Goal: Information Seeking & Learning: Learn about a topic

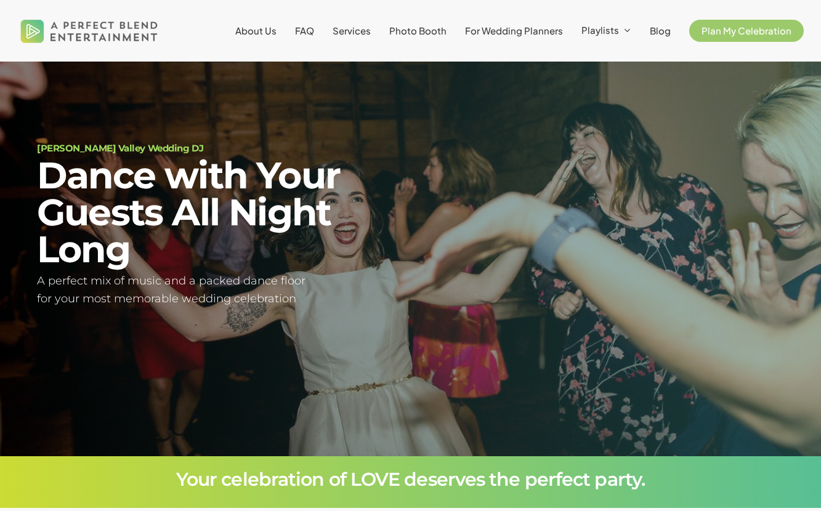
scroll to position [34, 0]
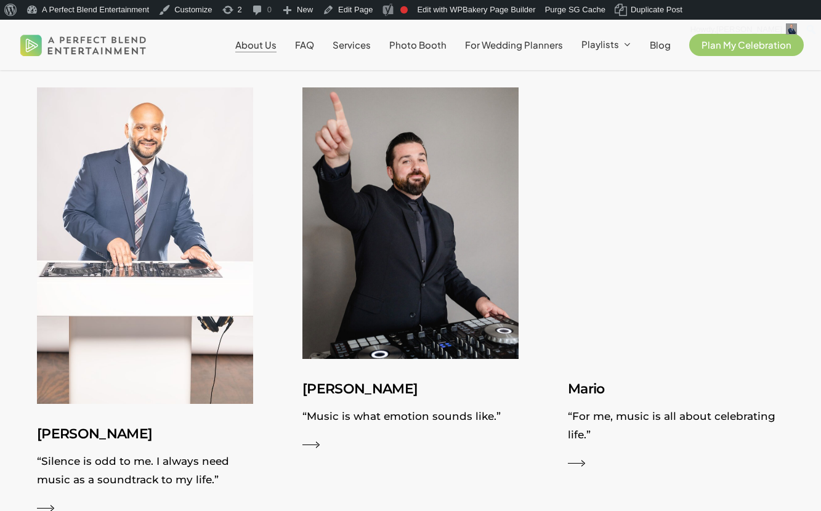
scroll to position [1295, 0]
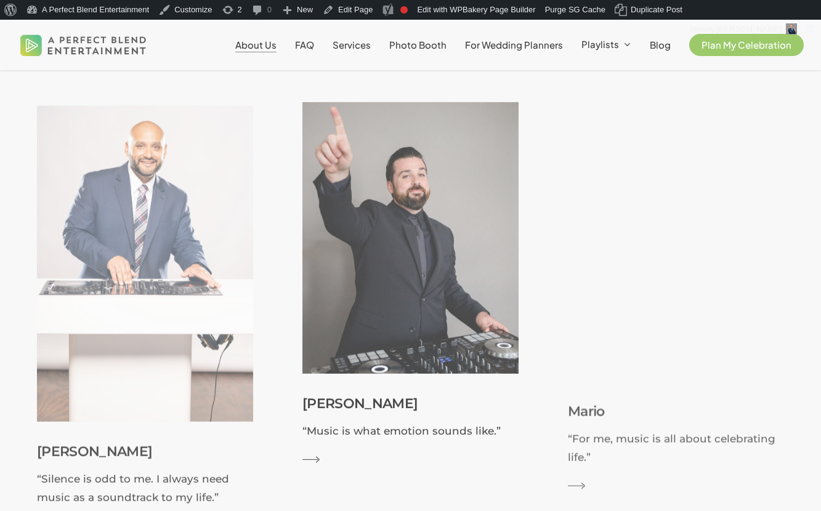
scroll to position [1302, 0]
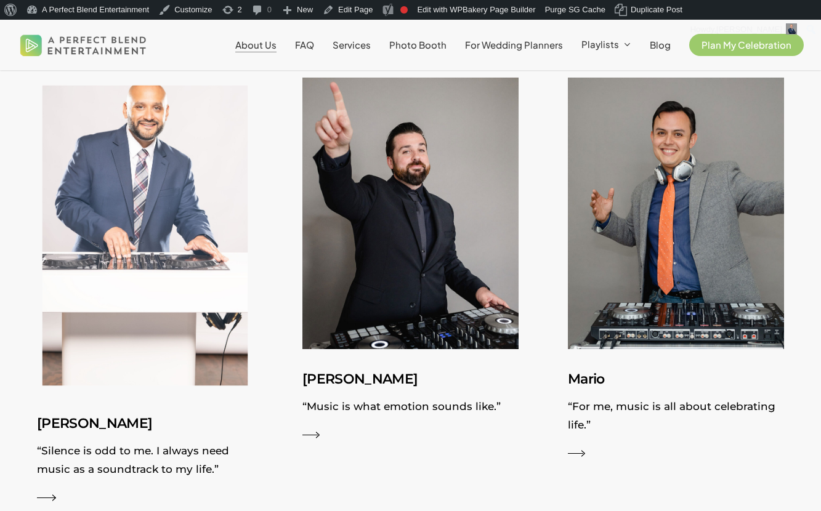
click at [198, 243] on img at bounding box center [145, 235] width 236 height 345
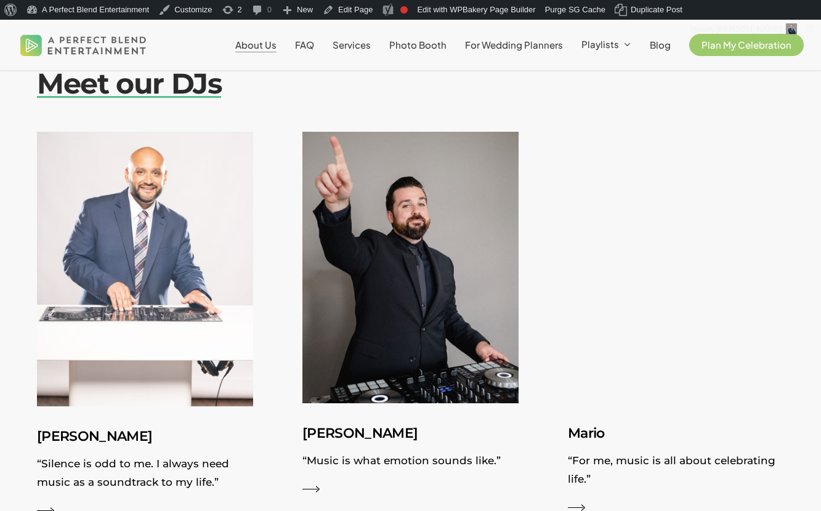
scroll to position [1261, 0]
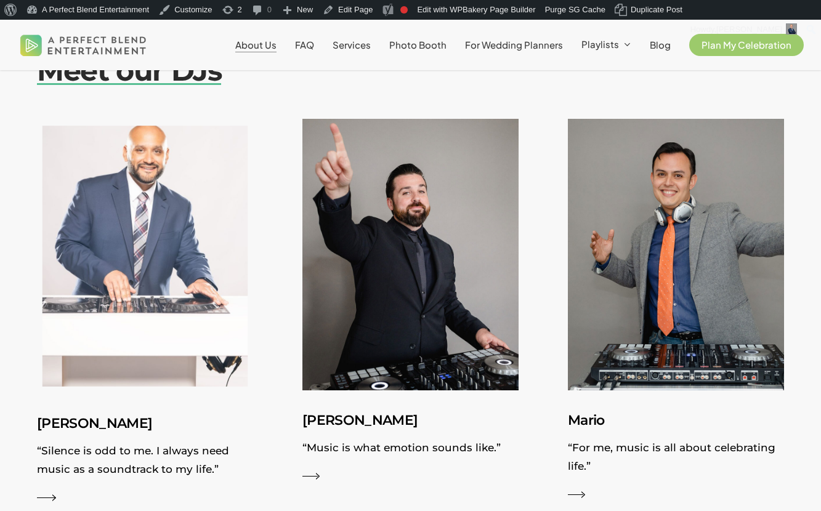
click at [225, 235] on img at bounding box center [145, 257] width 236 height 300
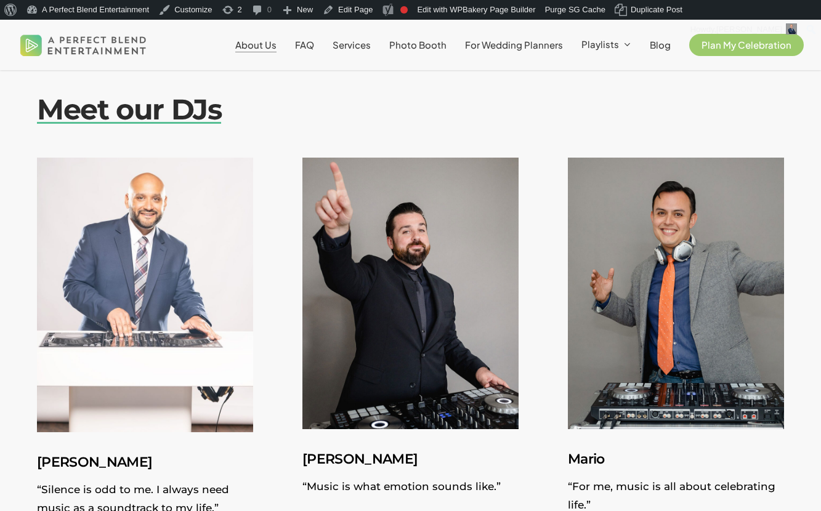
scroll to position [1220, 0]
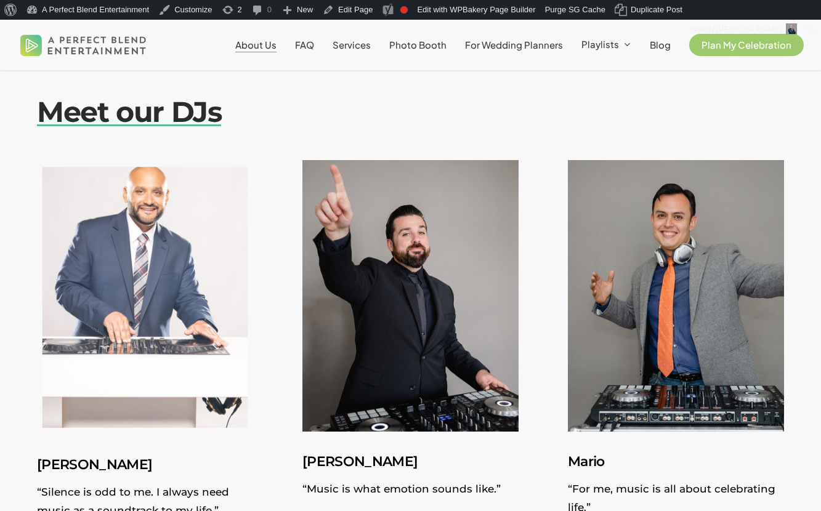
click at [91, 256] on img at bounding box center [145, 298] width 236 height 300
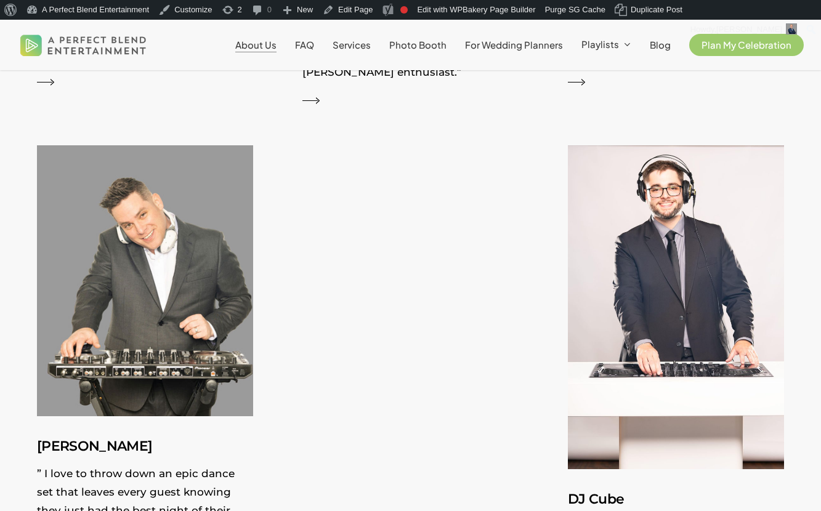
scroll to position [2091, 0]
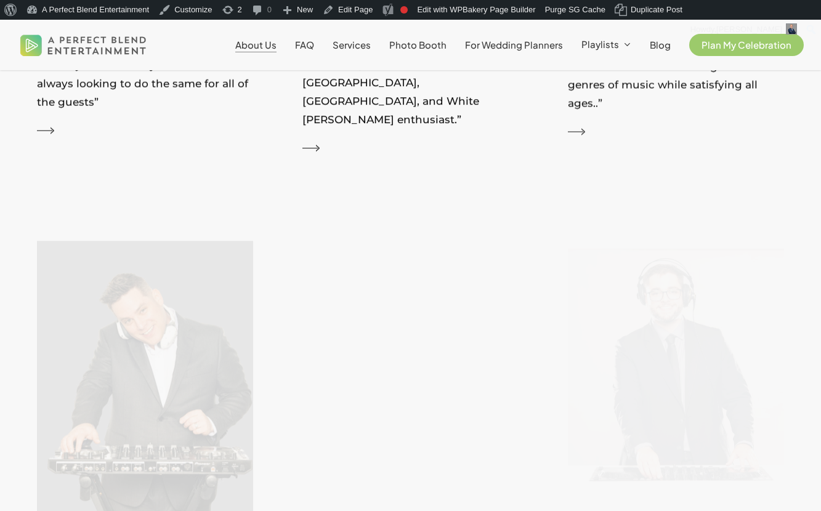
scroll to position [2122, 0]
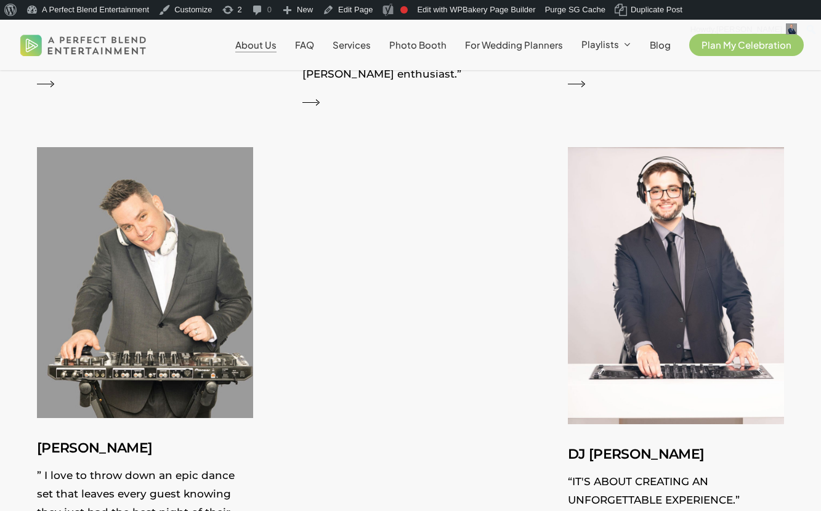
scroll to position [2105, 0]
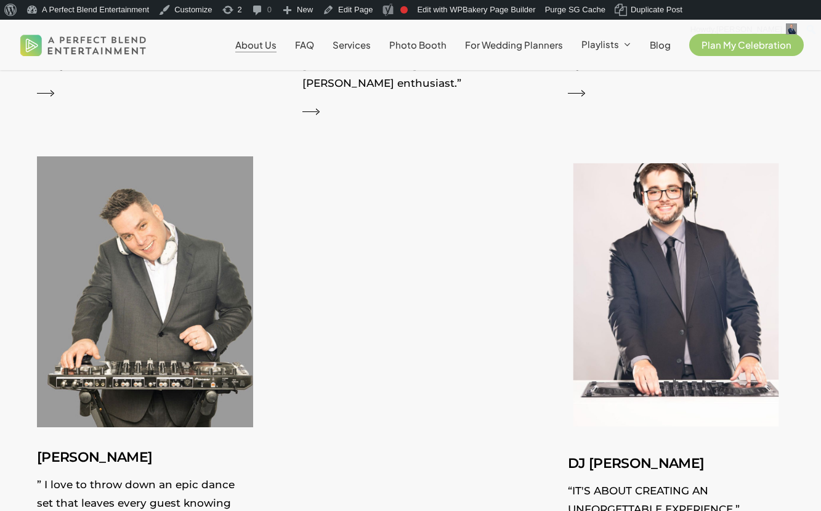
click at [658, 242] on img at bounding box center [676, 294] width 236 height 303
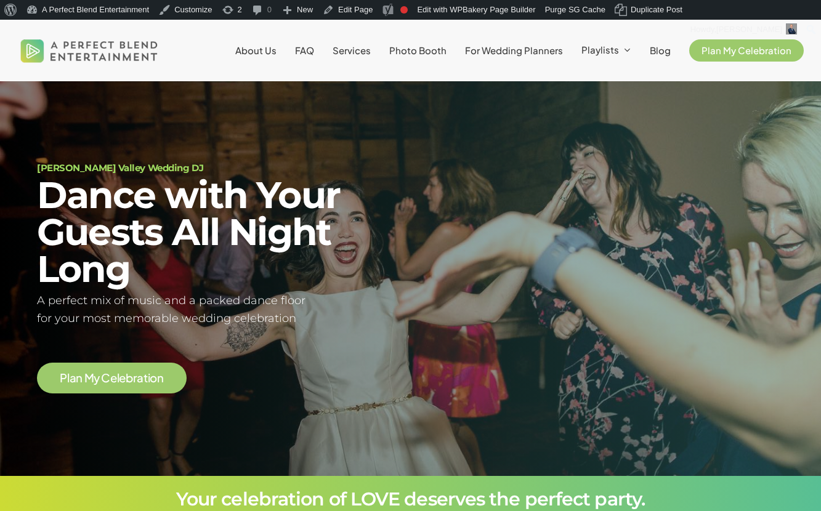
scroll to position [30, 0]
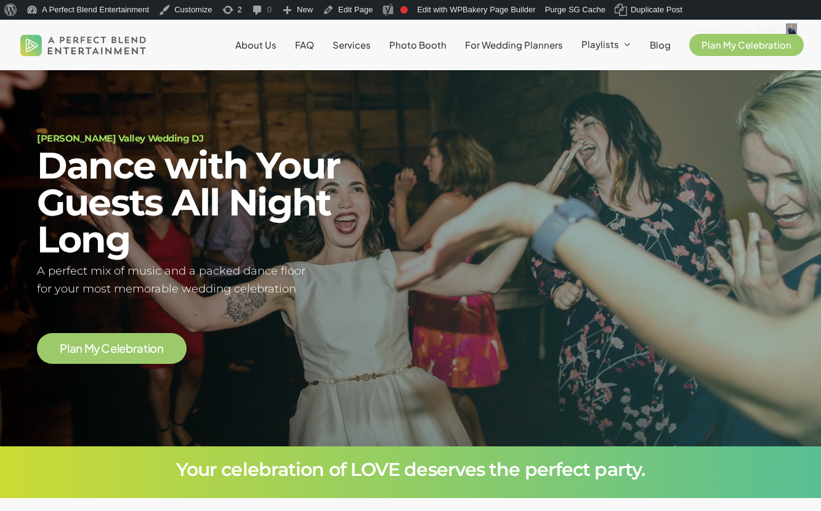
click at [269, 37] on li "About Us" at bounding box center [256, 45] width 60 height 50
click at [251, 53] on li "About Us" at bounding box center [256, 45] width 60 height 50
click at [255, 45] on span "About Us" at bounding box center [255, 45] width 41 height 12
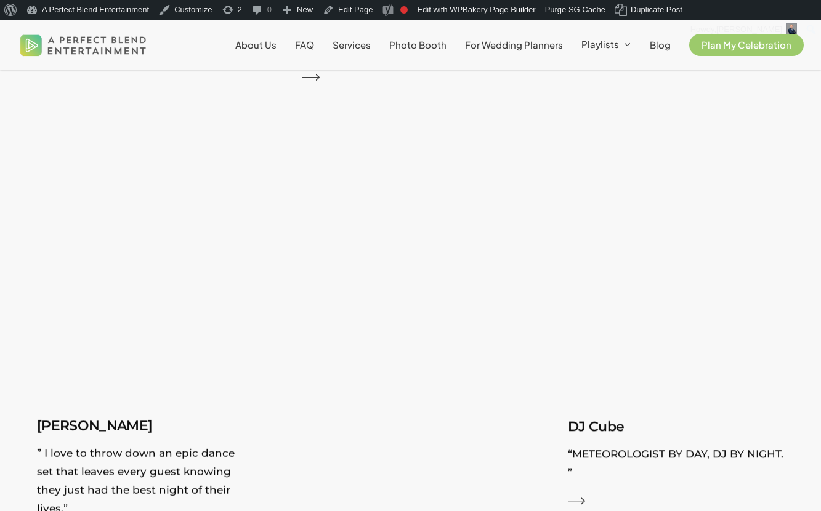
scroll to position [2149, 0]
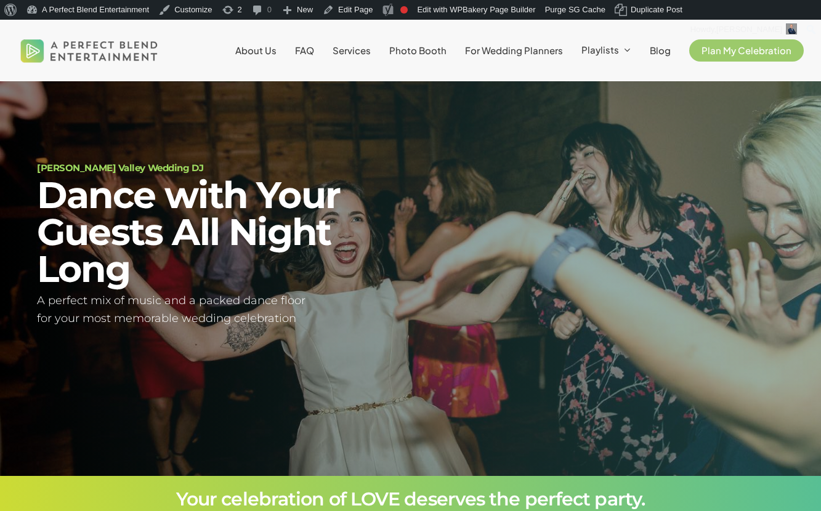
scroll to position [34, 0]
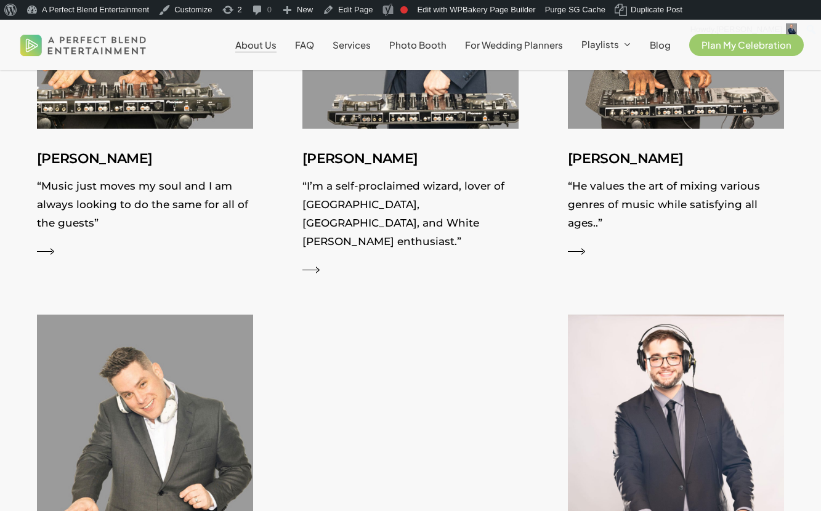
scroll to position [1899, 0]
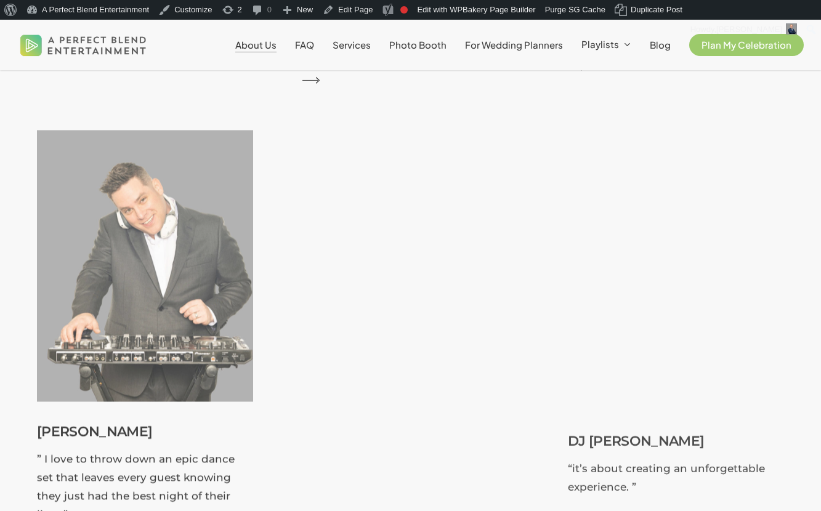
scroll to position [2168, 0]
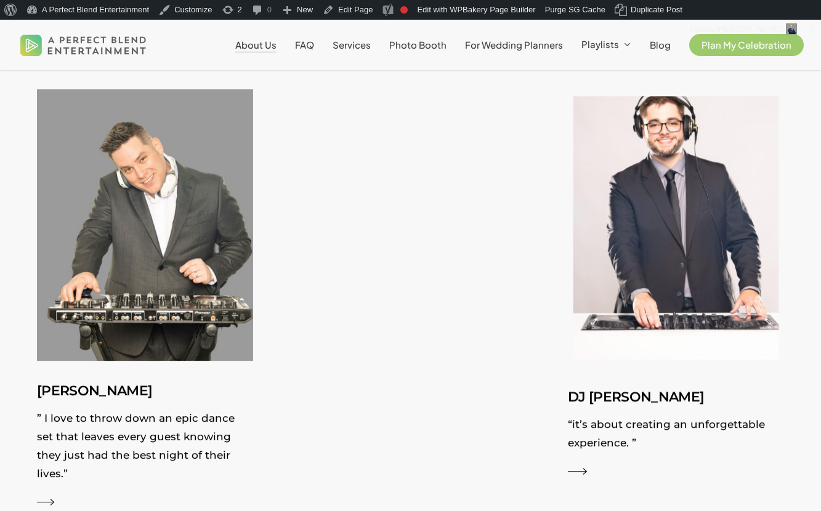
click at [638, 283] on img at bounding box center [676, 228] width 236 height 303
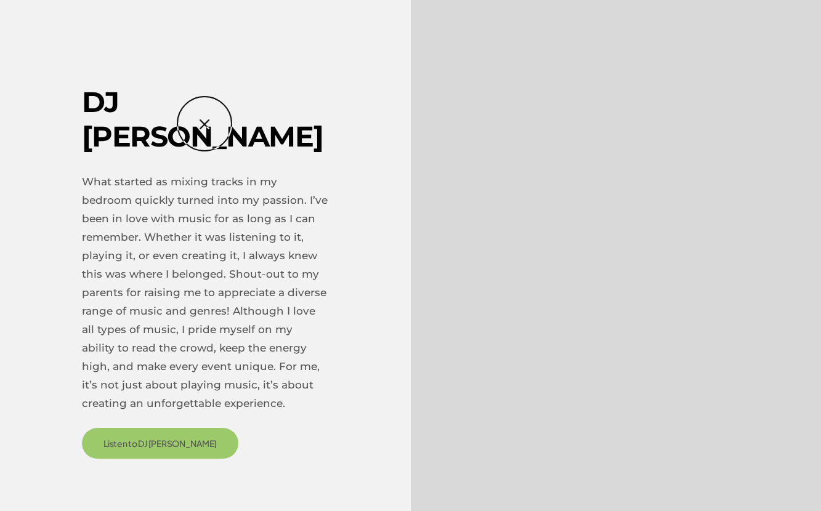
scroll to position [1399, 0]
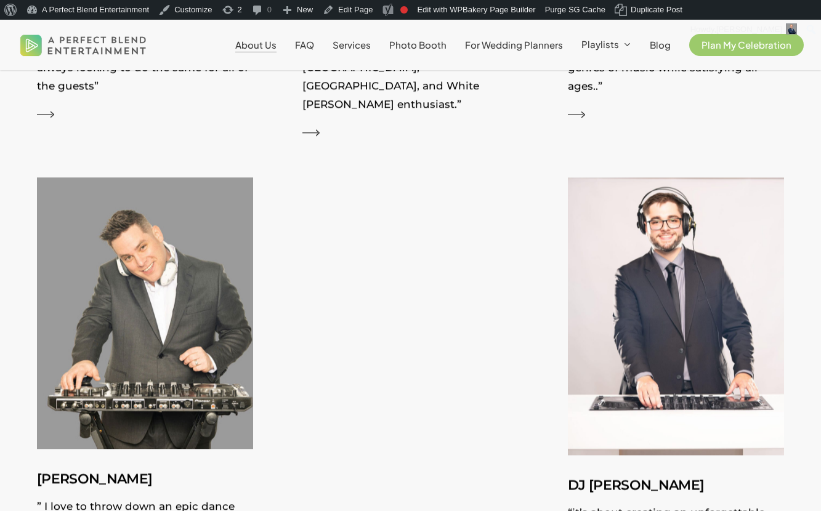
scroll to position [2147, 0]
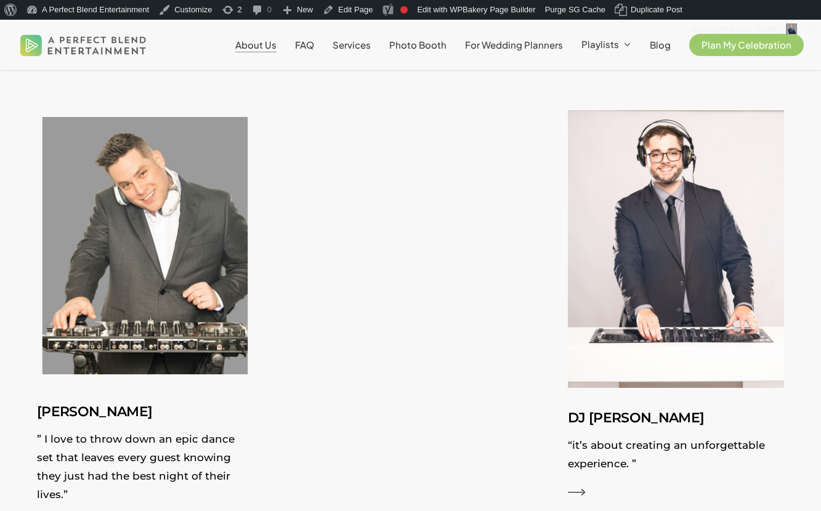
click at [166, 219] on img at bounding box center [145, 246] width 236 height 296
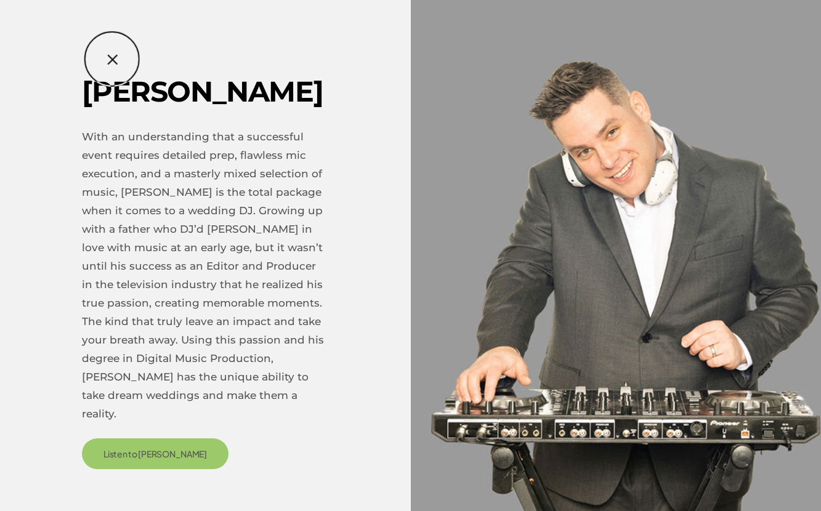
click at [115, 58] on div "Jesse With an understanding that a successful event requires detailed prep, fla…" at bounding box center [410, 255] width 821 height 506
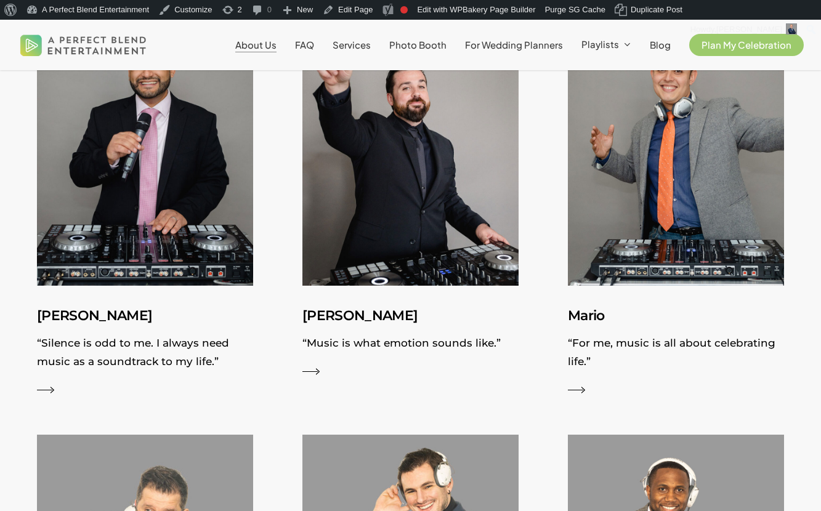
scroll to position [1343, 0]
